Goal: Transaction & Acquisition: Purchase product/service

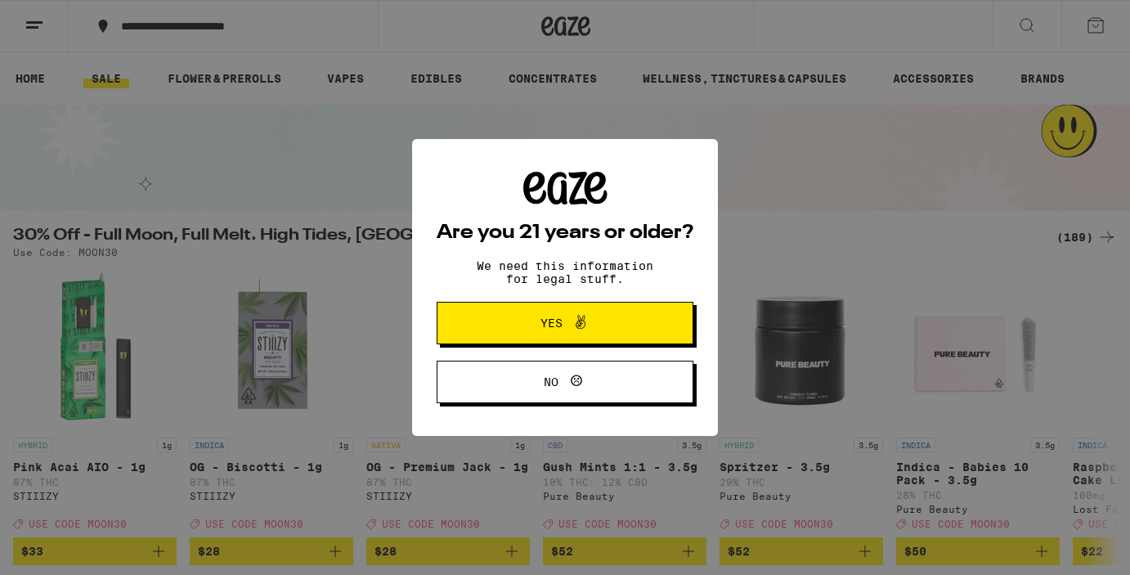
click at [562, 324] on span at bounding box center [576, 322] width 28 height 21
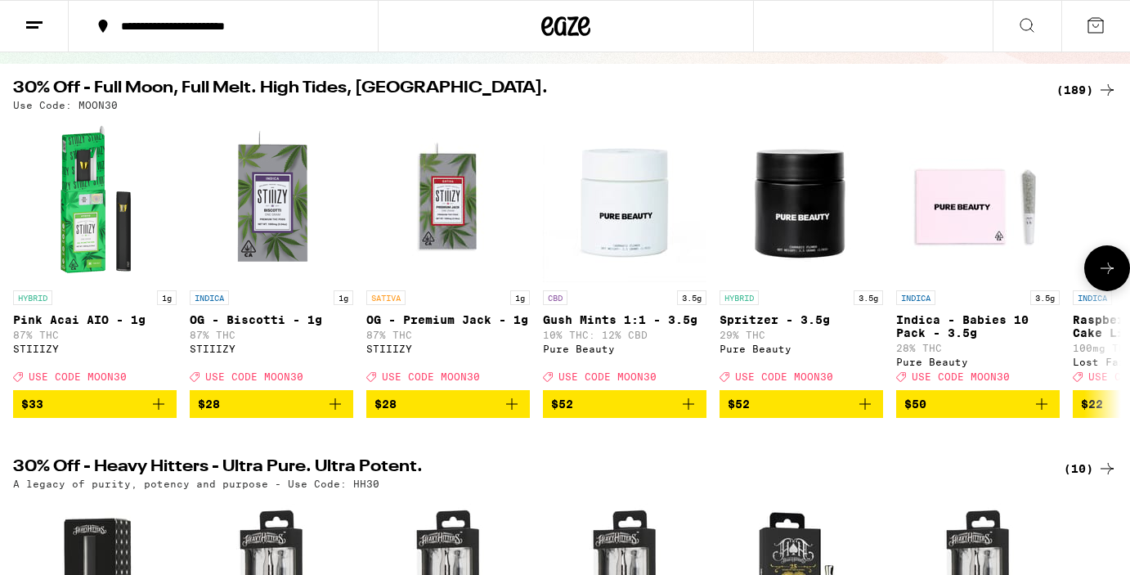
scroll to position [150, 0]
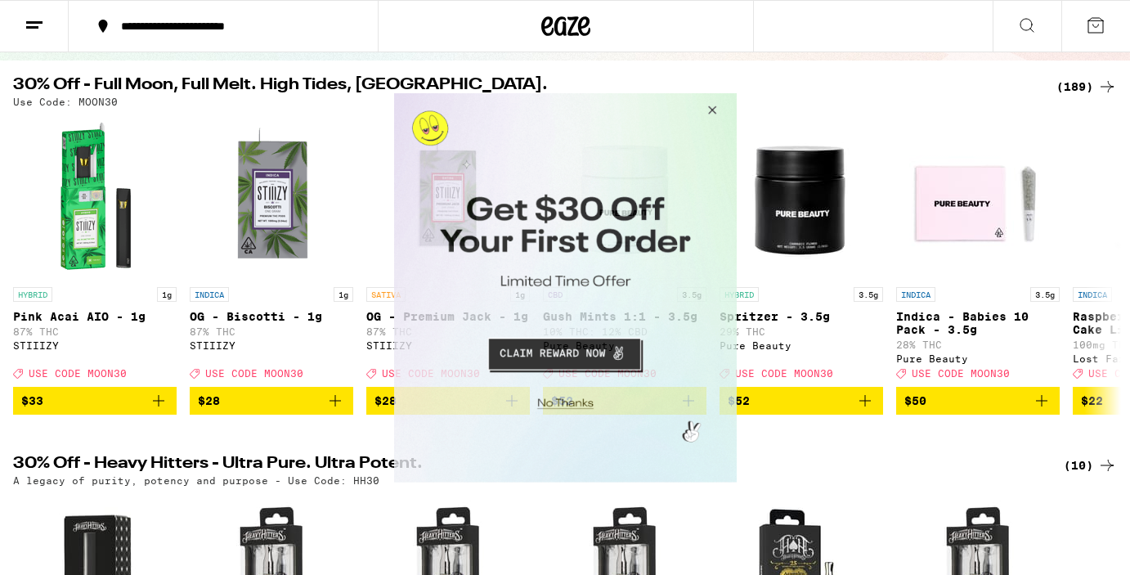
click at [712, 111] on button "Close Modal" at bounding box center [709, 111] width 44 height 39
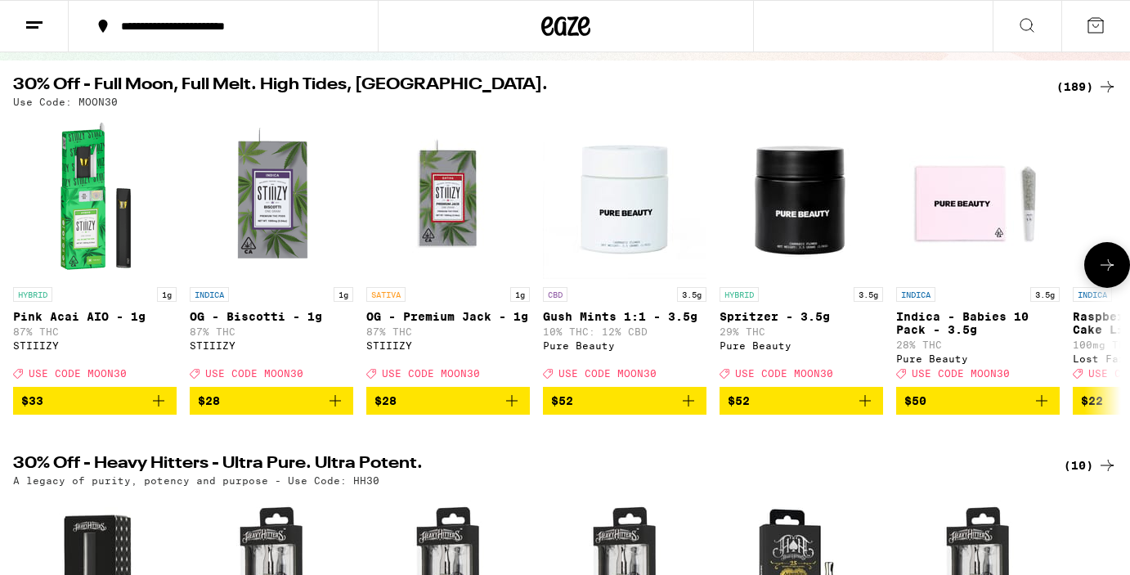
click at [1097, 271] on icon at bounding box center [1107, 265] width 20 height 20
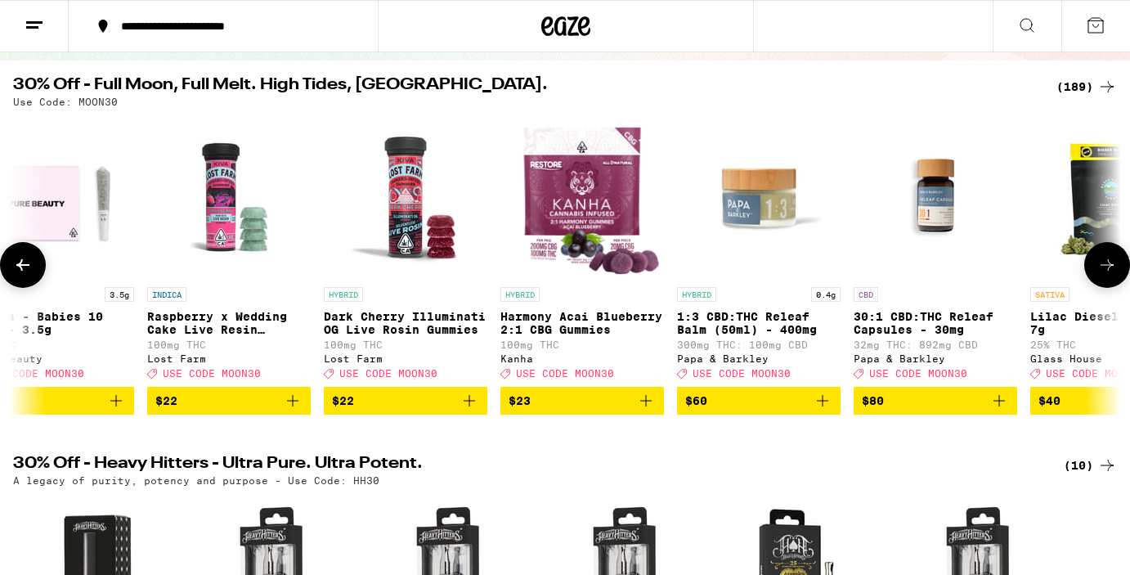
click at [1097, 271] on icon at bounding box center [1107, 265] width 20 height 20
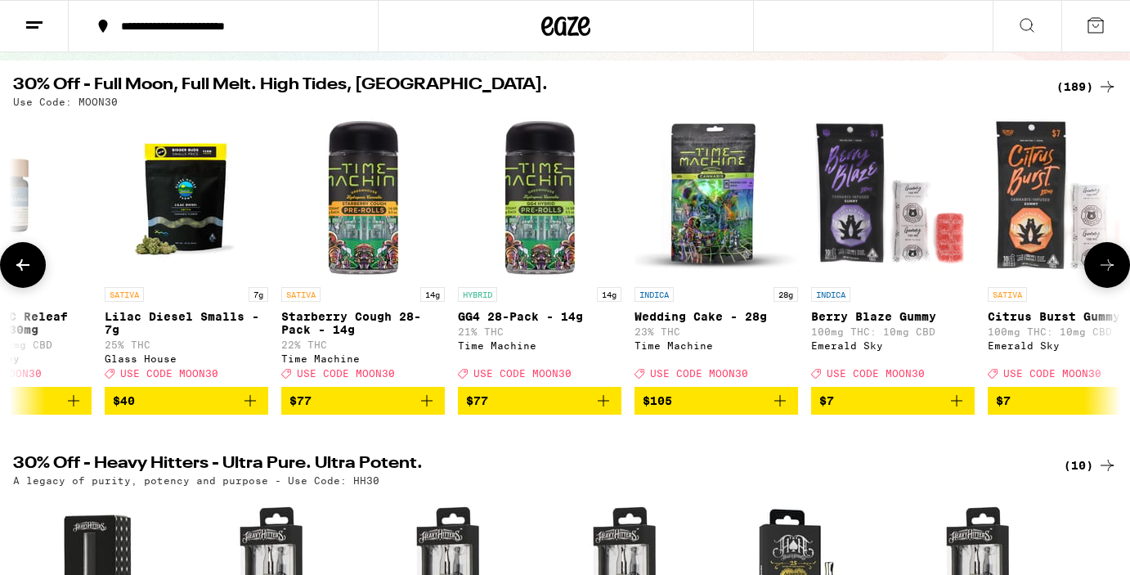
click at [1097, 271] on icon at bounding box center [1107, 265] width 20 height 20
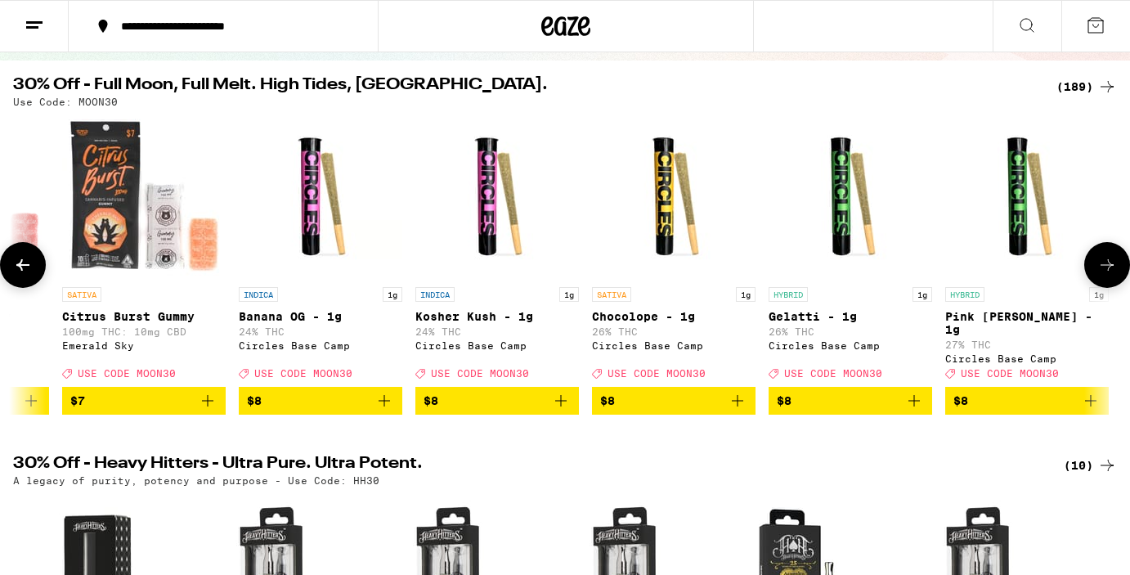
click at [1097, 271] on icon at bounding box center [1107, 265] width 20 height 20
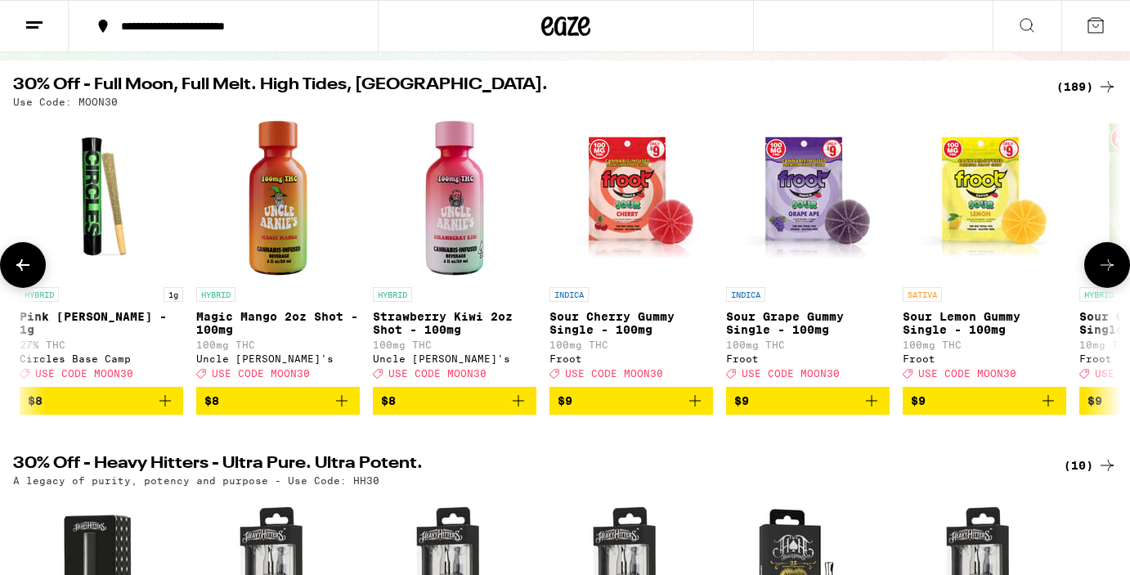
click at [1097, 271] on icon at bounding box center [1107, 265] width 20 height 20
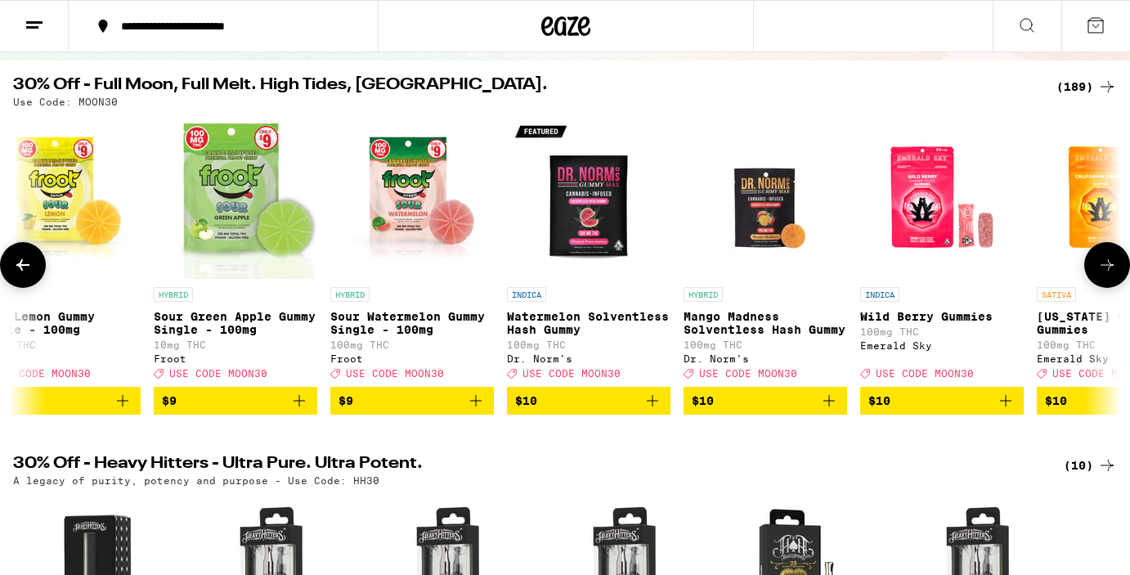
click at [1097, 271] on icon at bounding box center [1107, 265] width 20 height 20
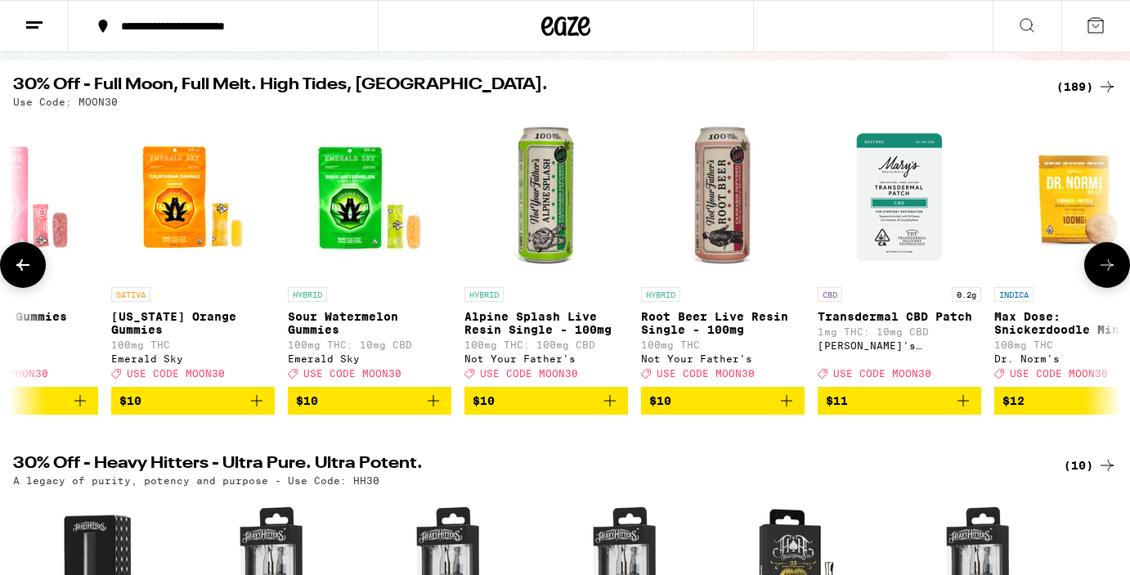
click at [1097, 271] on icon at bounding box center [1107, 265] width 20 height 20
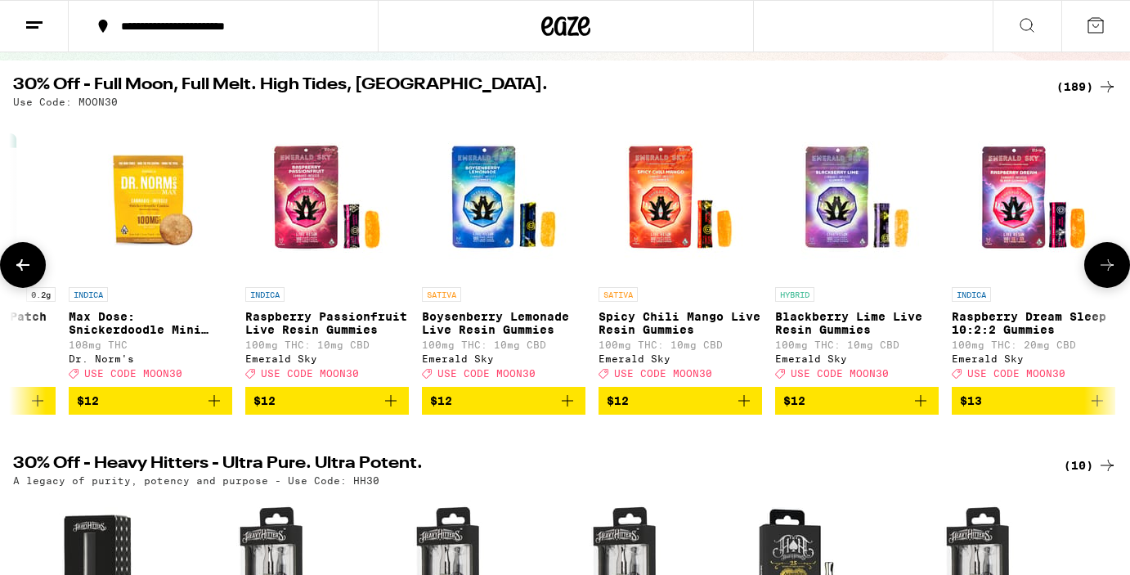
click at [1097, 271] on icon at bounding box center [1107, 265] width 20 height 20
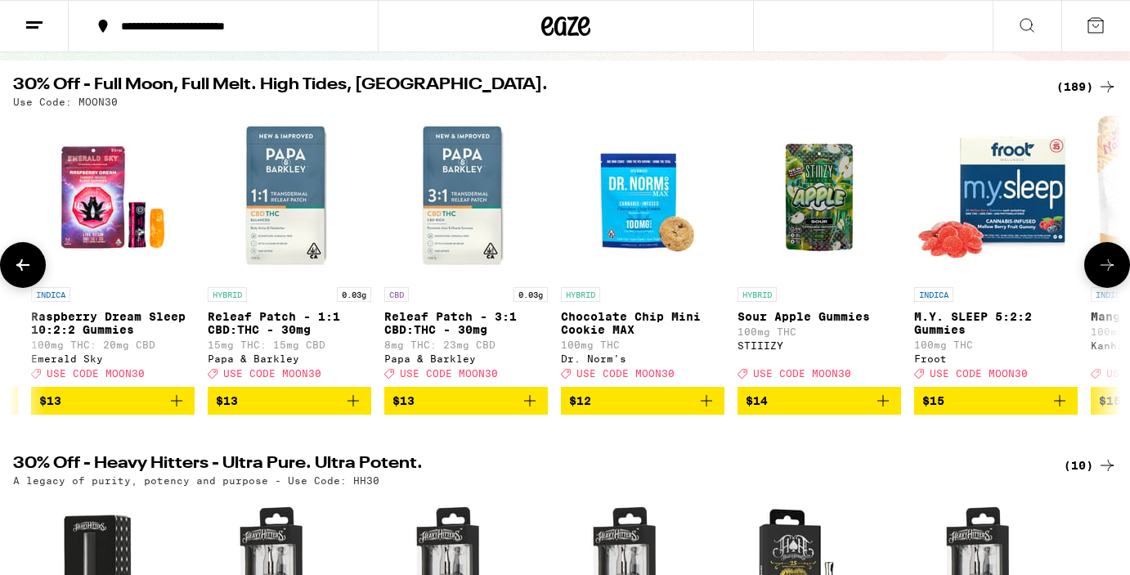
scroll to position [0, 7403]
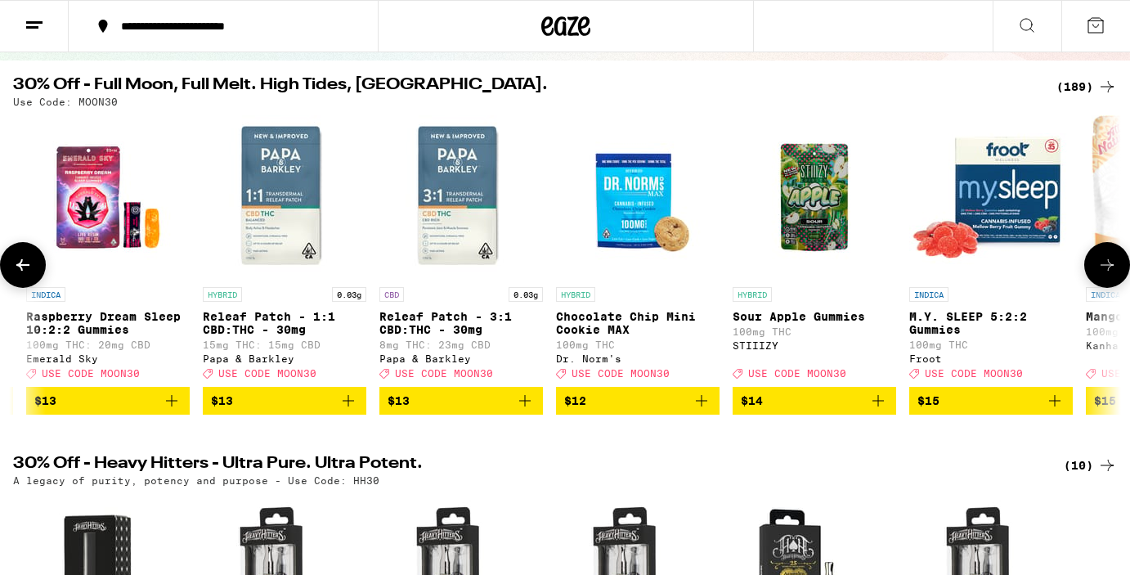
click at [1097, 271] on icon at bounding box center [1107, 265] width 20 height 20
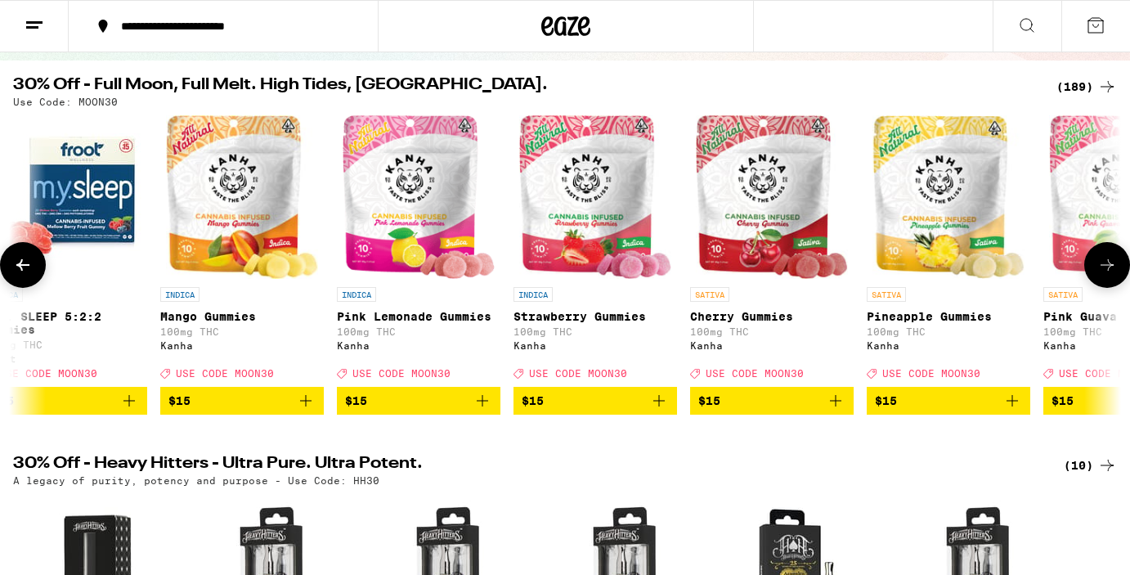
click at [1097, 271] on icon at bounding box center [1107, 265] width 20 height 20
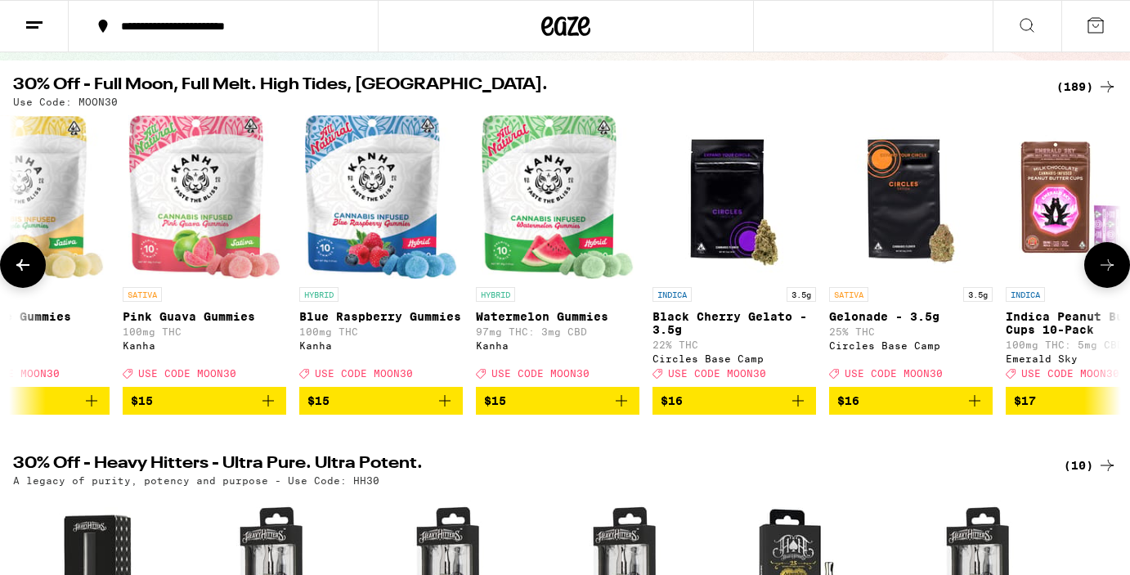
scroll to position [0, 9253]
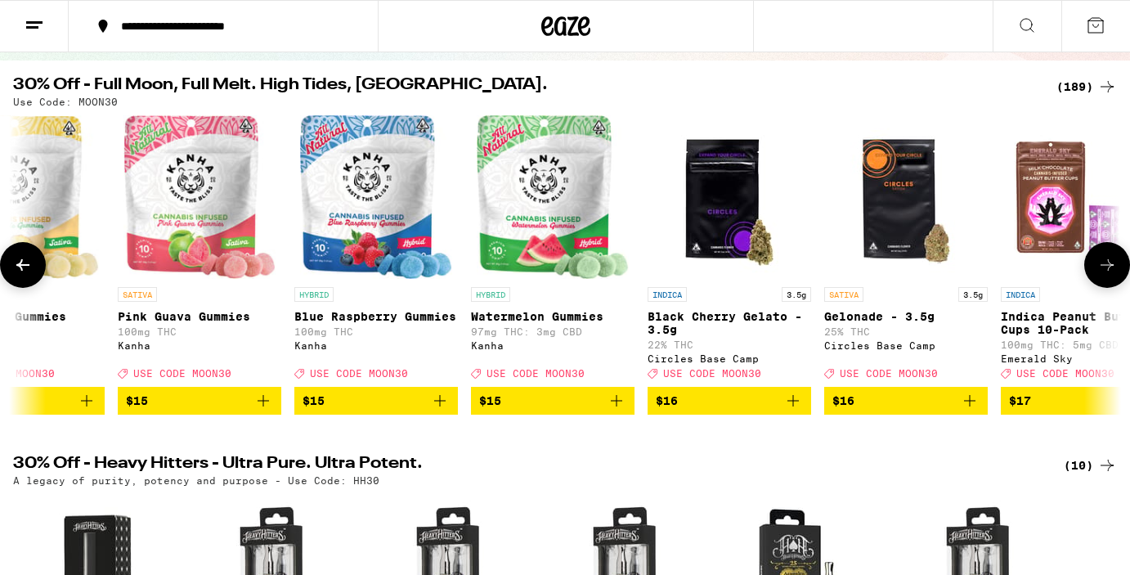
click at [1097, 271] on icon at bounding box center [1107, 265] width 20 height 20
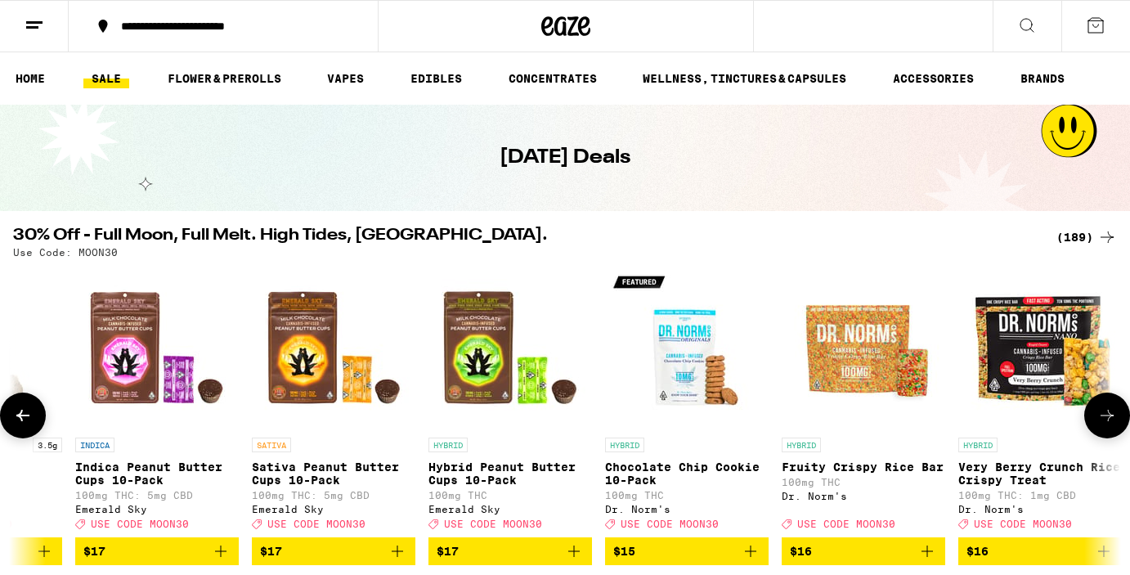
scroll to position [7, 0]
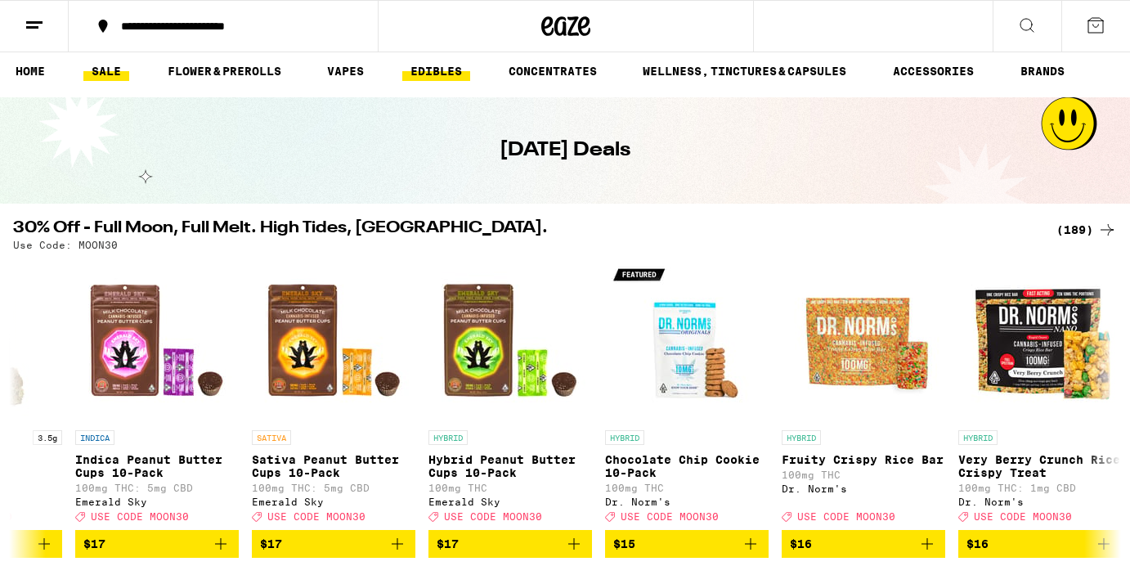
click at [428, 72] on link "EDIBLES" at bounding box center [436, 71] width 68 height 20
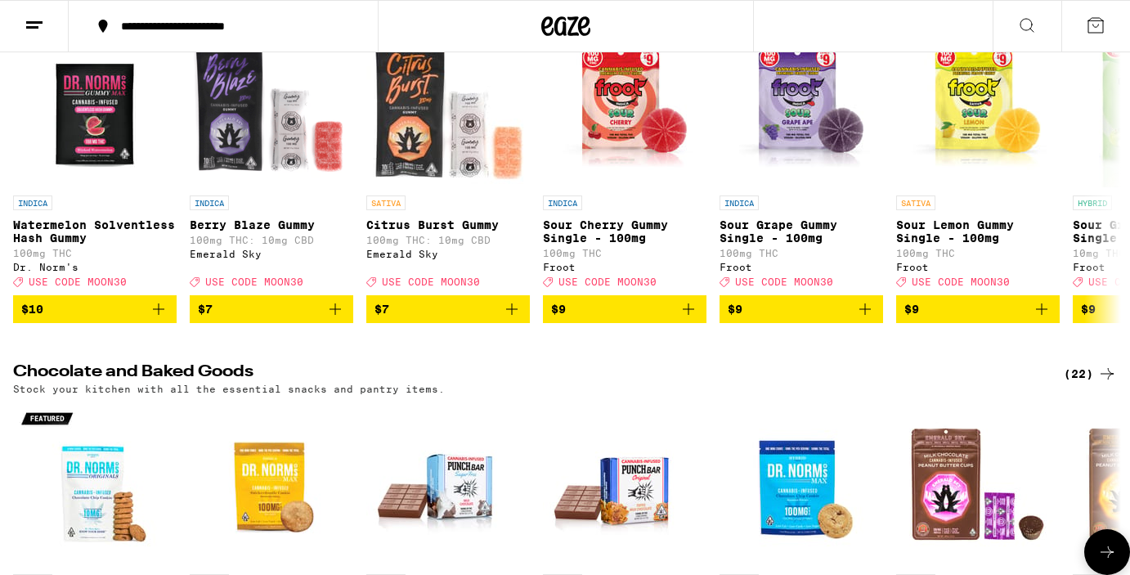
scroll to position [241, 0]
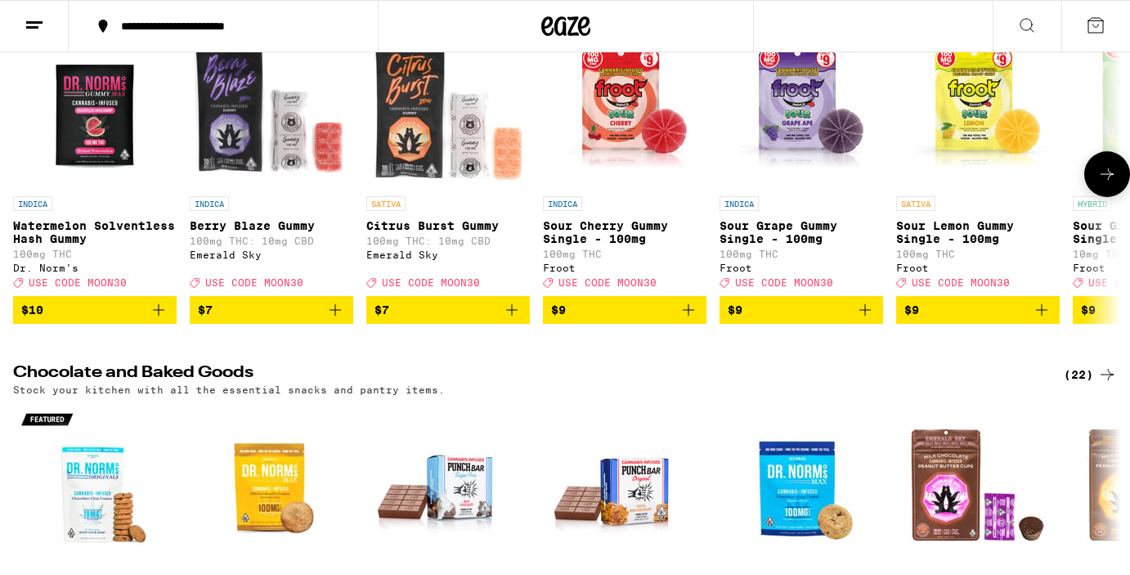
click at [1101, 184] on icon at bounding box center [1107, 174] width 20 height 20
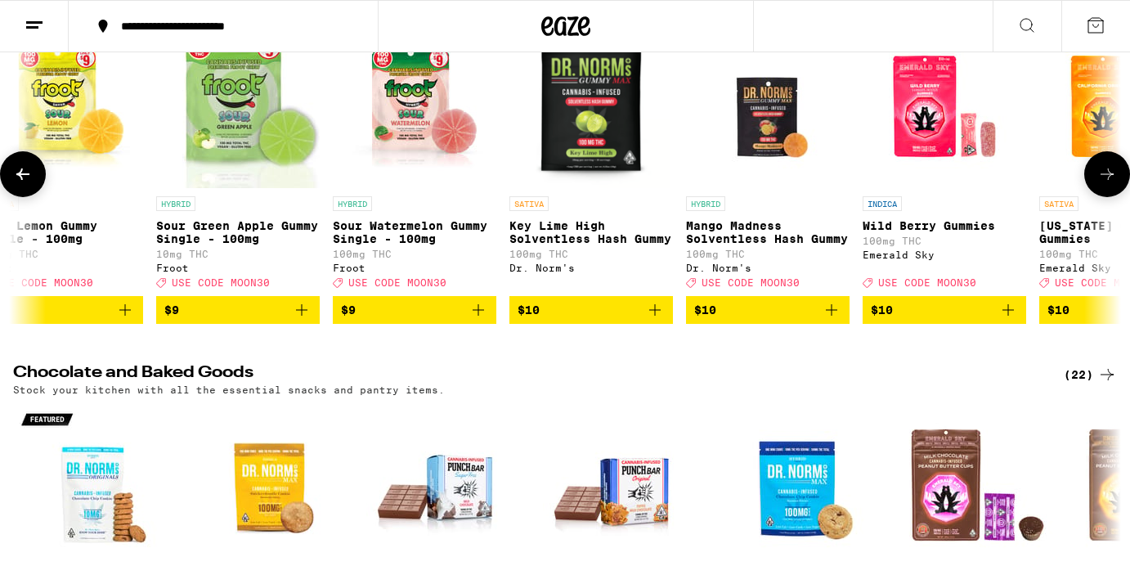
scroll to position [0, 925]
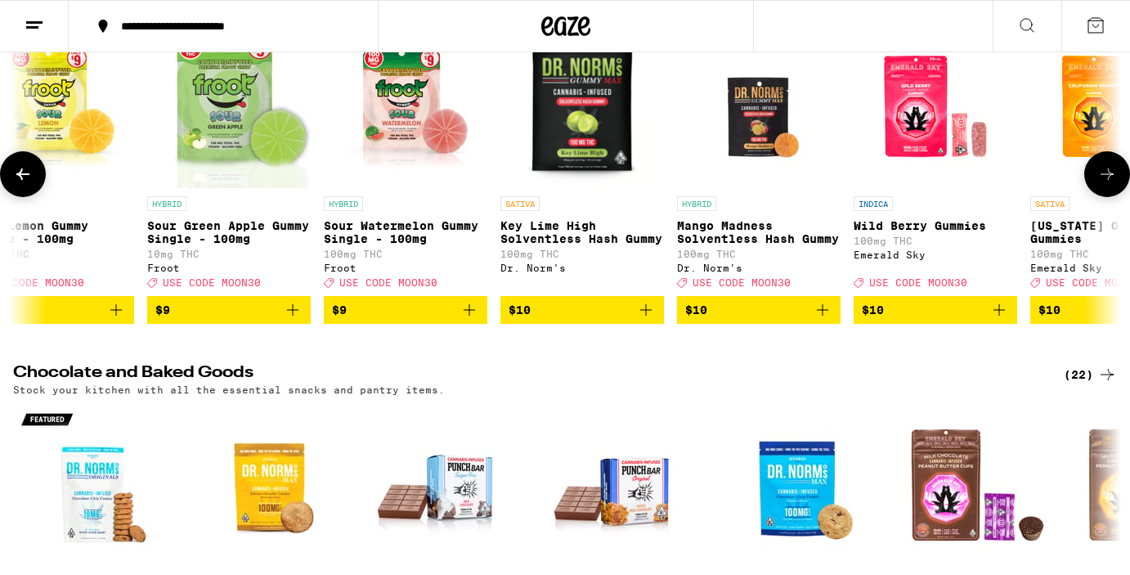
click at [1101, 184] on icon at bounding box center [1107, 174] width 20 height 20
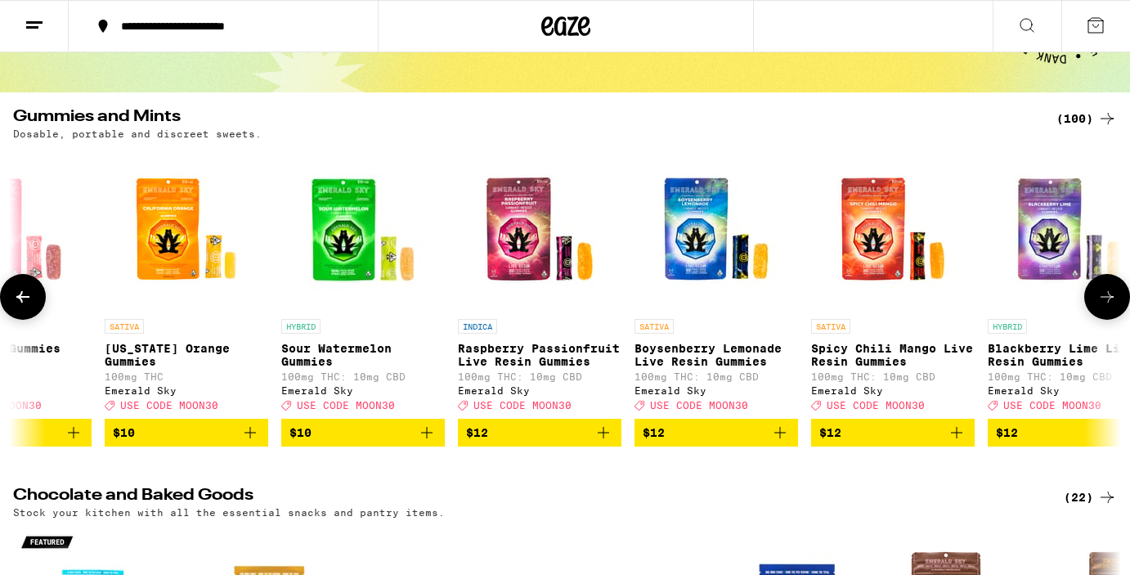
scroll to position [0, 0]
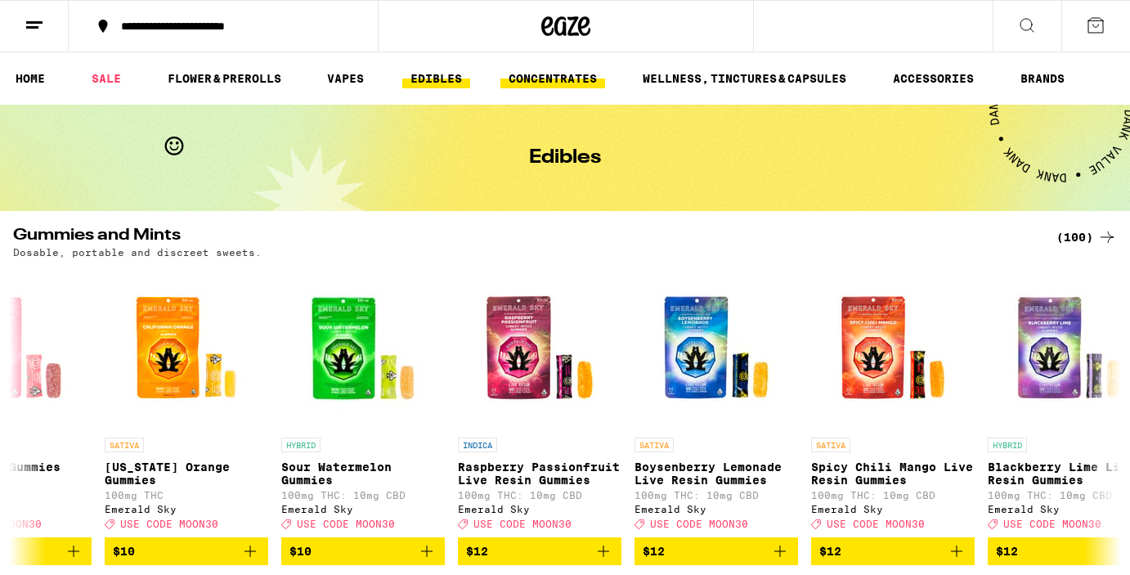
click at [568, 81] on link "CONCENTRATES" at bounding box center [552, 79] width 105 height 20
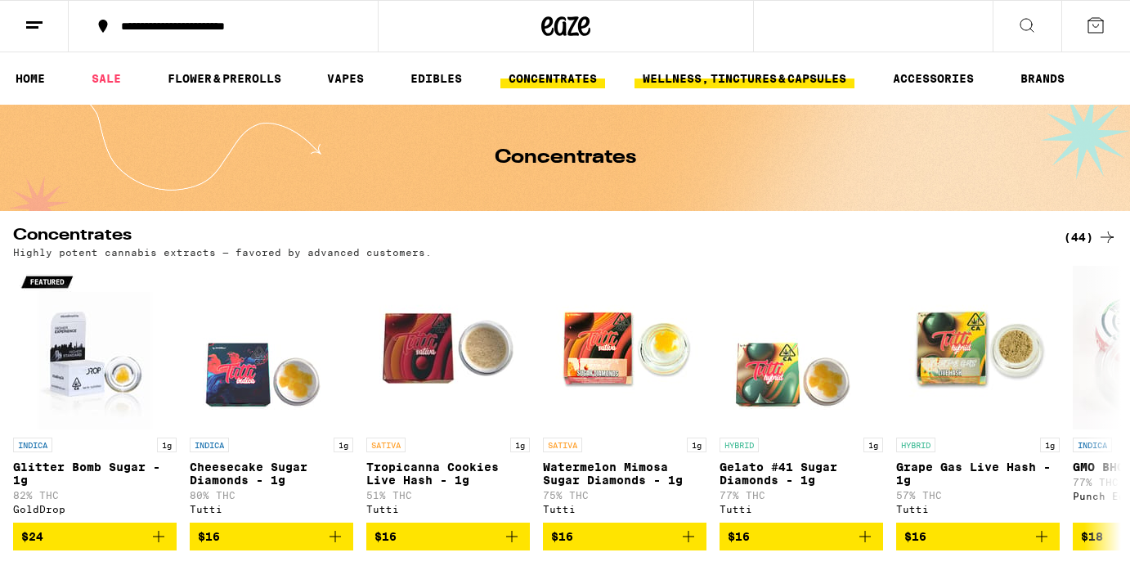
click at [717, 79] on link "WELLNESS, TINCTURES & CAPSULES" at bounding box center [744, 79] width 220 height 20
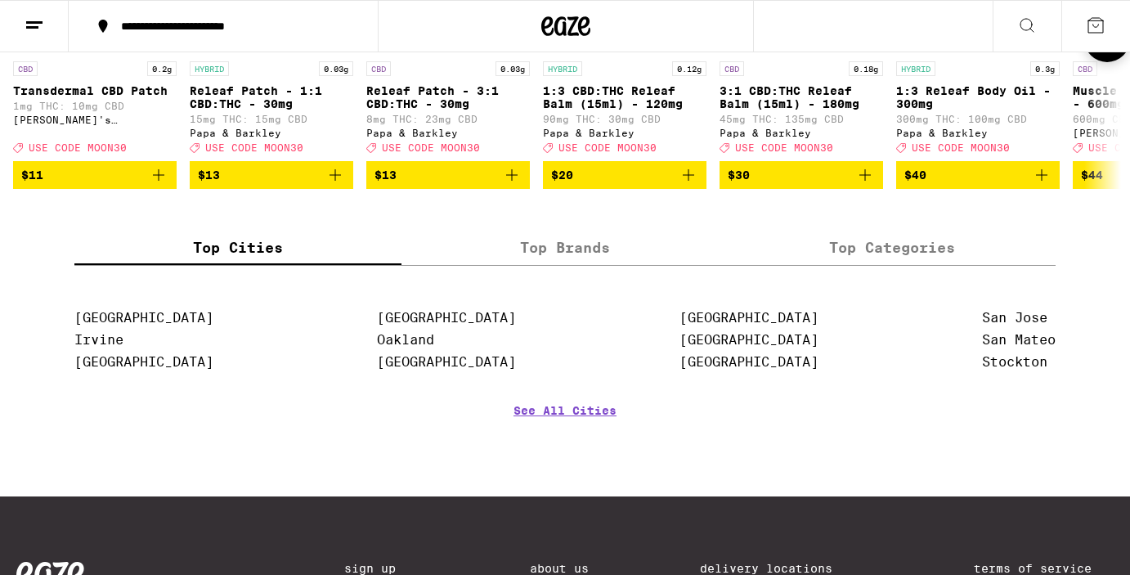
scroll to position [1696, 0]
